Goal: Task Accomplishment & Management: Manage account settings

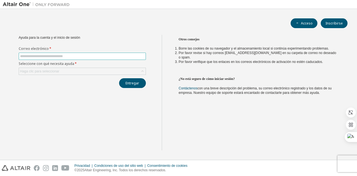
click at [80, 57] on input "text" at bounding box center [82, 56] width 124 height 4
click at [64, 56] on input "text" at bounding box center [82, 56] width 124 height 4
type input "**********"
click at [79, 74] on div "Haga clic para seleccionar" at bounding box center [82, 71] width 127 height 7
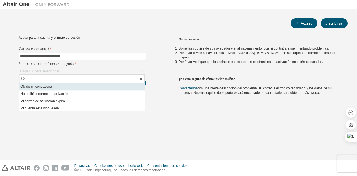
click at [63, 87] on li "Olvidé mi contraseña" at bounding box center [82, 86] width 126 height 7
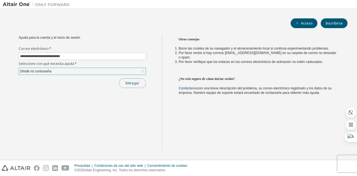
click at [125, 83] on font "Entregar" at bounding box center [132, 83] width 14 height 5
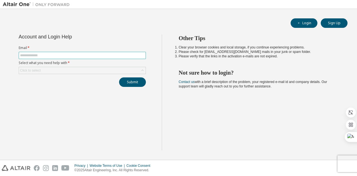
click at [87, 55] on input "text" at bounding box center [82, 55] width 124 height 4
type input "**********"
click at [78, 67] on div "Click to select" at bounding box center [82, 70] width 127 height 7
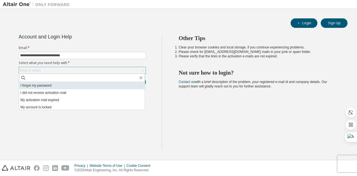
click at [64, 85] on li "I forgot my password" at bounding box center [82, 85] width 126 height 7
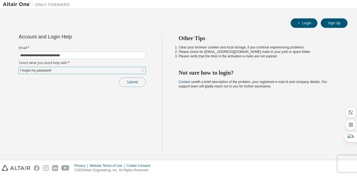
click at [133, 84] on button "Submit" at bounding box center [132, 82] width 27 height 9
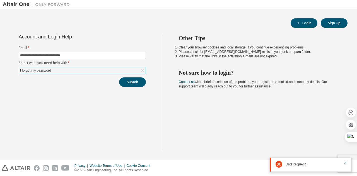
click at [83, 69] on div "I forgot my password" at bounding box center [82, 70] width 127 height 7
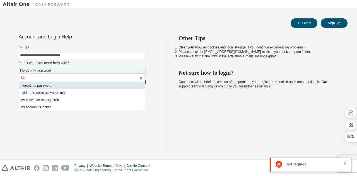
click at [76, 83] on li "I forgot my password" at bounding box center [82, 85] width 126 height 7
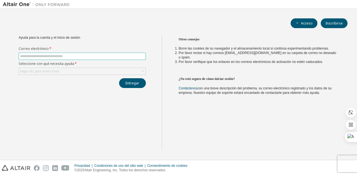
click at [84, 56] on input "text" at bounding box center [82, 56] width 124 height 4
click at [63, 57] on input "text" at bounding box center [82, 56] width 124 height 4
type input "**********"
click at [43, 72] on font "Haga clic para seleccionar" at bounding box center [39, 71] width 39 height 4
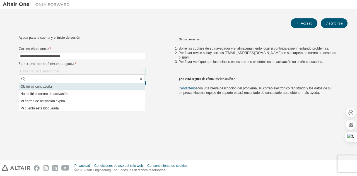
click at [48, 88] on font "Olvidé mi contraseña" at bounding box center [36, 87] width 32 height 4
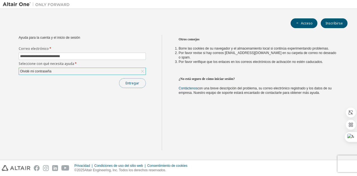
click at [131, 84] on font "Entregar" at bounding box center [132, 83] width 14 height 5
